Goal: Use online tool/utility: Utilize a website feature to perform a specific function

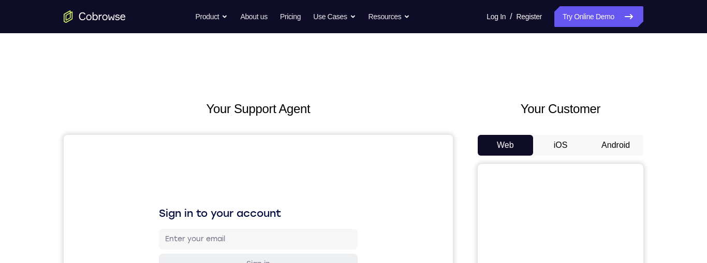
click at [600, 141] on button "Android" at bounding box center [615, 145] width 55 height 21
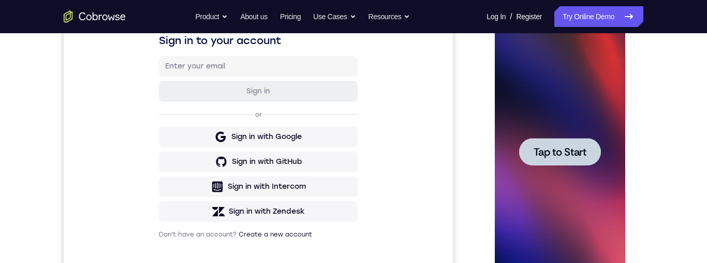
click at [539, 152] on span "Tap to Start" at bounding box center [559, 152] width 53 height 10
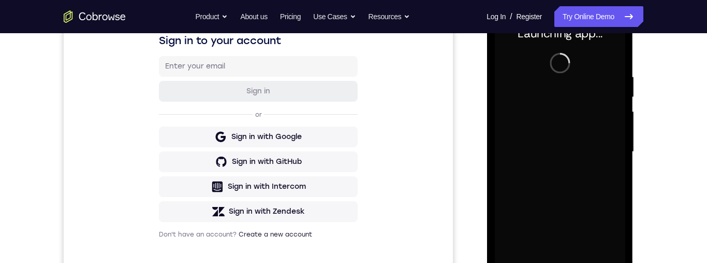
scroll to position [244, 0]
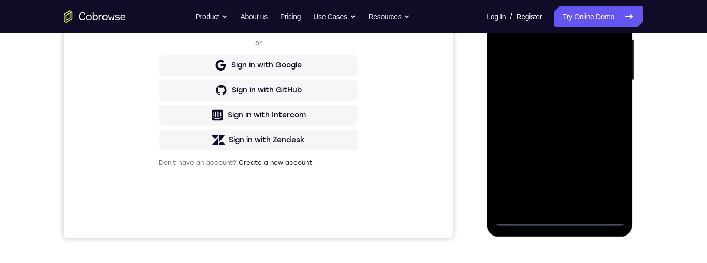
click at [557, 221] on div at bounding box center [559, 80] width 130 height 290
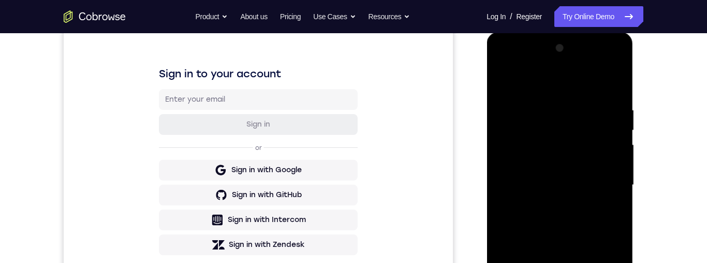
scroll to position [216, 0]
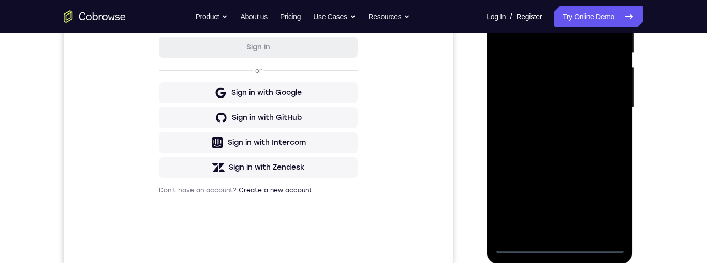
click at [559, 248] on div at bounding box center [559, 108] width 130 height 290
click at [558, 242] on div at bounding box center [559, 108] width 130 height 290
click at [600, 200] on div at bounding box center [559, 108] width 130 height 290
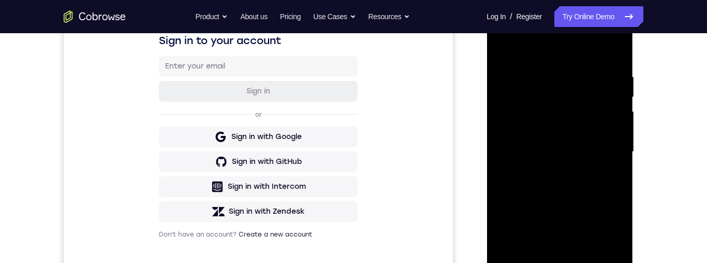
scroll to position [150, 0]
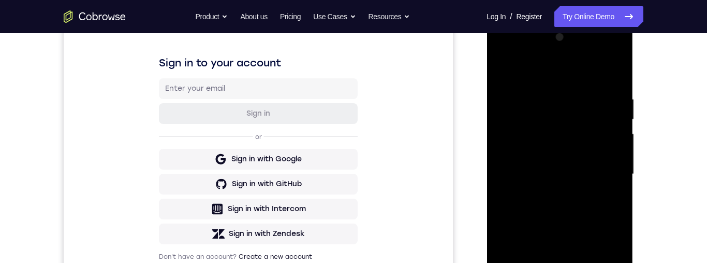
click at [571, 71] on div at bounding box center [559, 174] width 130 height 290
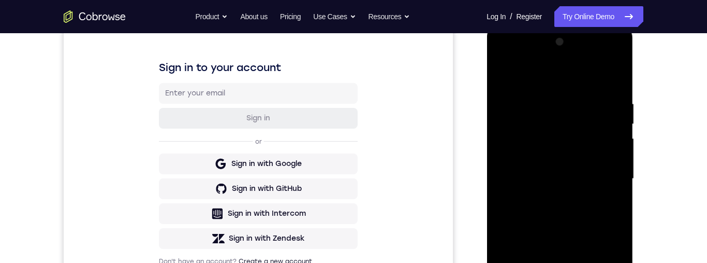
click at [606, 170] on div at bounding box center [559, 179] width 130 height 290
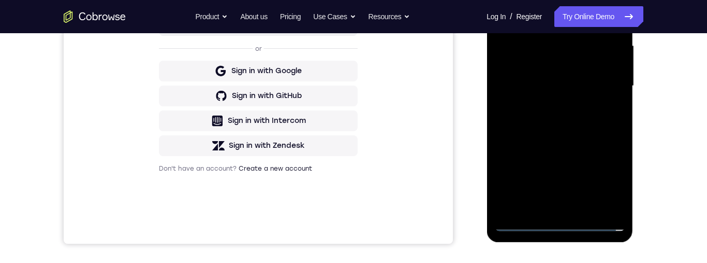
scroll to position [241, 0]
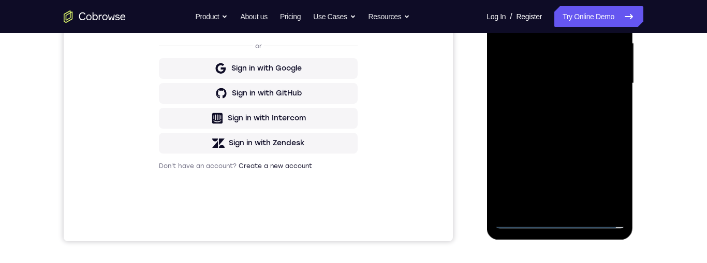
click at [552, 208] on div at bounding box center [559, 83] width 130 height 290
click at [578, 71] on div at bounding box center [559, 83] width 130 height 290
click at [588, 88] on div at bounding box center [559, 83] width 130 height 290
click at [559, 42] on div at bounding box center [559, 83] width 130 height 290
click at [547, 67] on div at bounding box center [559, 83] width 130 height 290
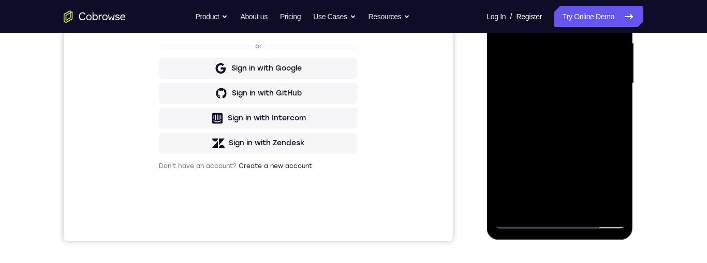
click at [584, 84] on div at bounding box center [559, 83] width 130 height 290
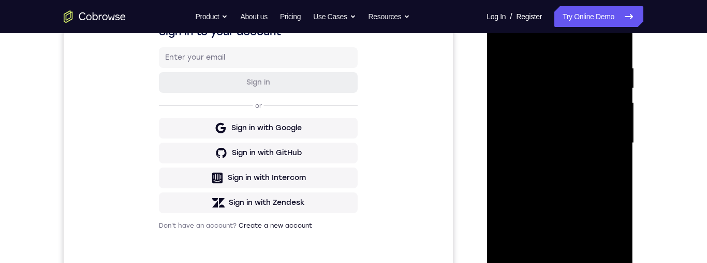
scroll to position [166, 0]
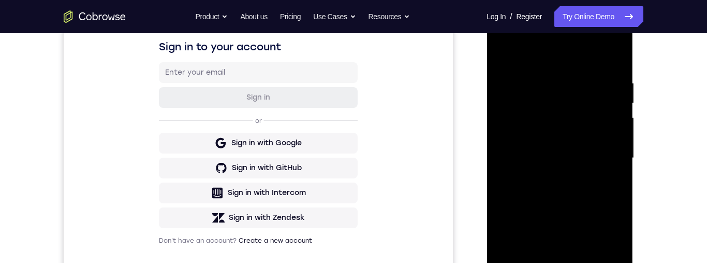
click at [575, 206] on div at bounding box center [559, 158] width 130 height 290
click at [577, 192] on div at bounding box center [559, 158] width 130 height 290
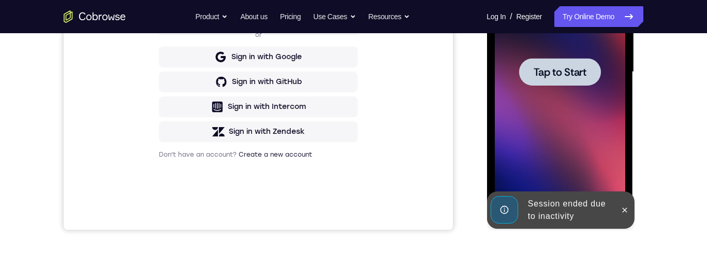
scroll to position [210, 0]
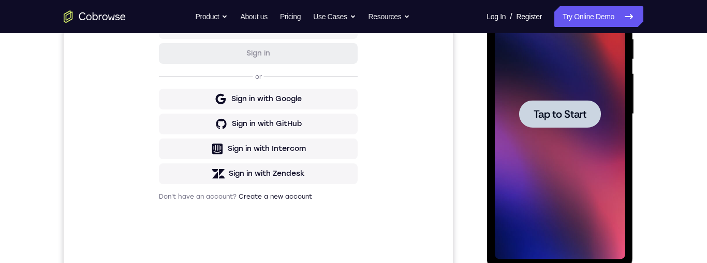
click at [565, 111] on span "Tap to Start" at bounding box center [559, 114] width 53 height 10
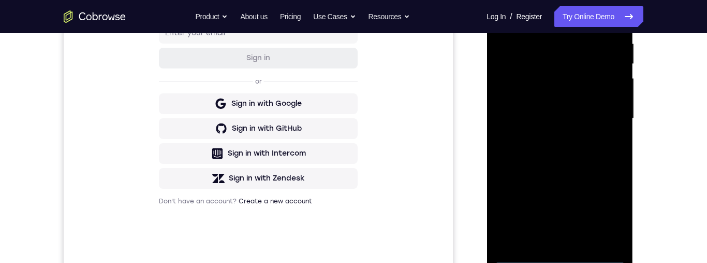
scroll to position [0, 0]
